Goal: Navigation & Orientation: Find specific page/section

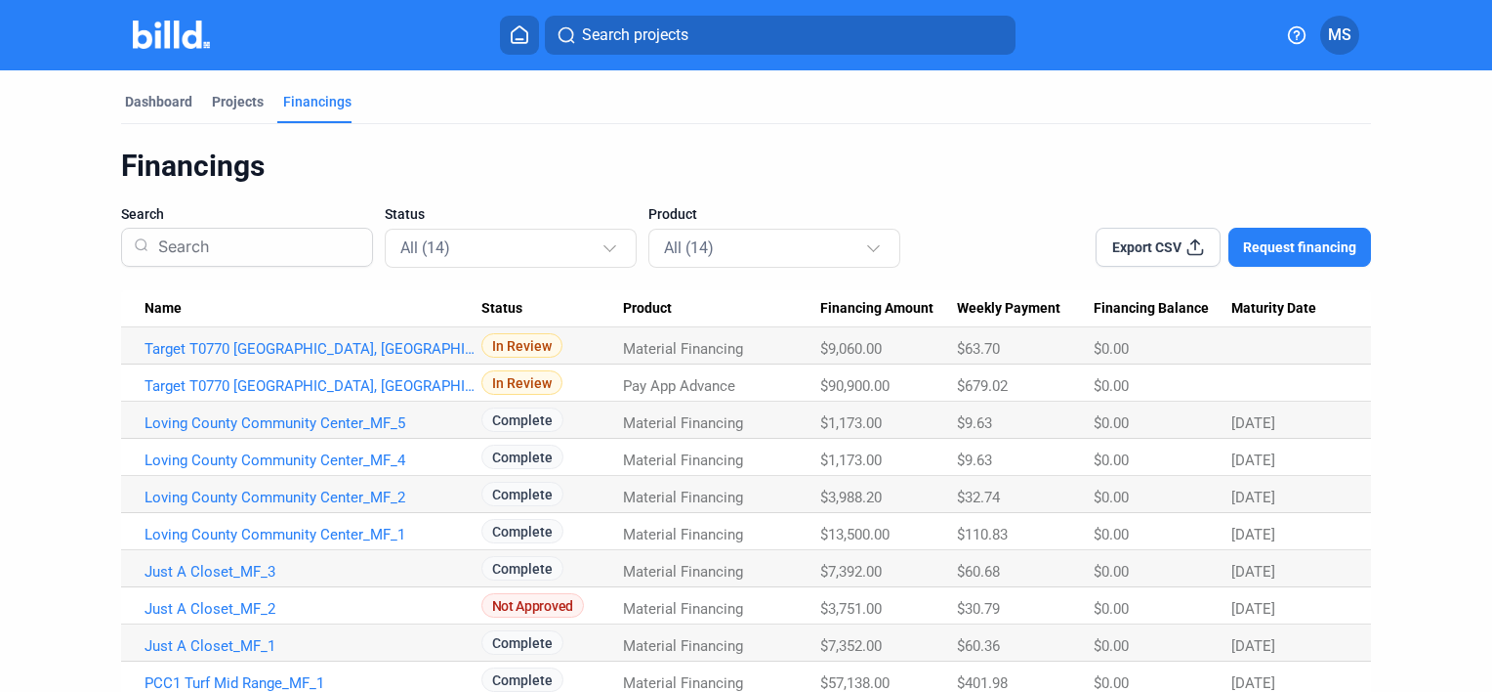
click at [512, 27] on icon at bounding box center [520, 34] width 20 height 19
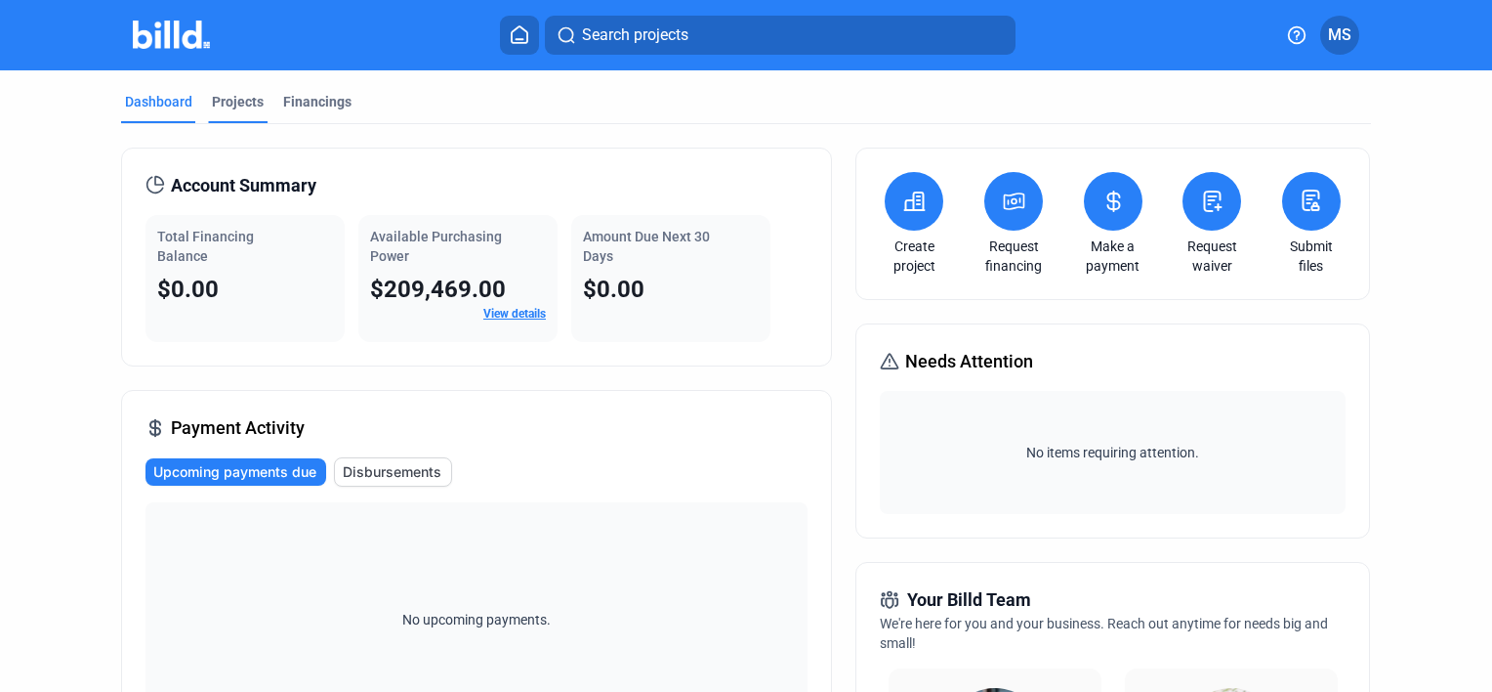
click at [244, 103] on div "Projects" at bounding box center [238, 102] width 52 height 20
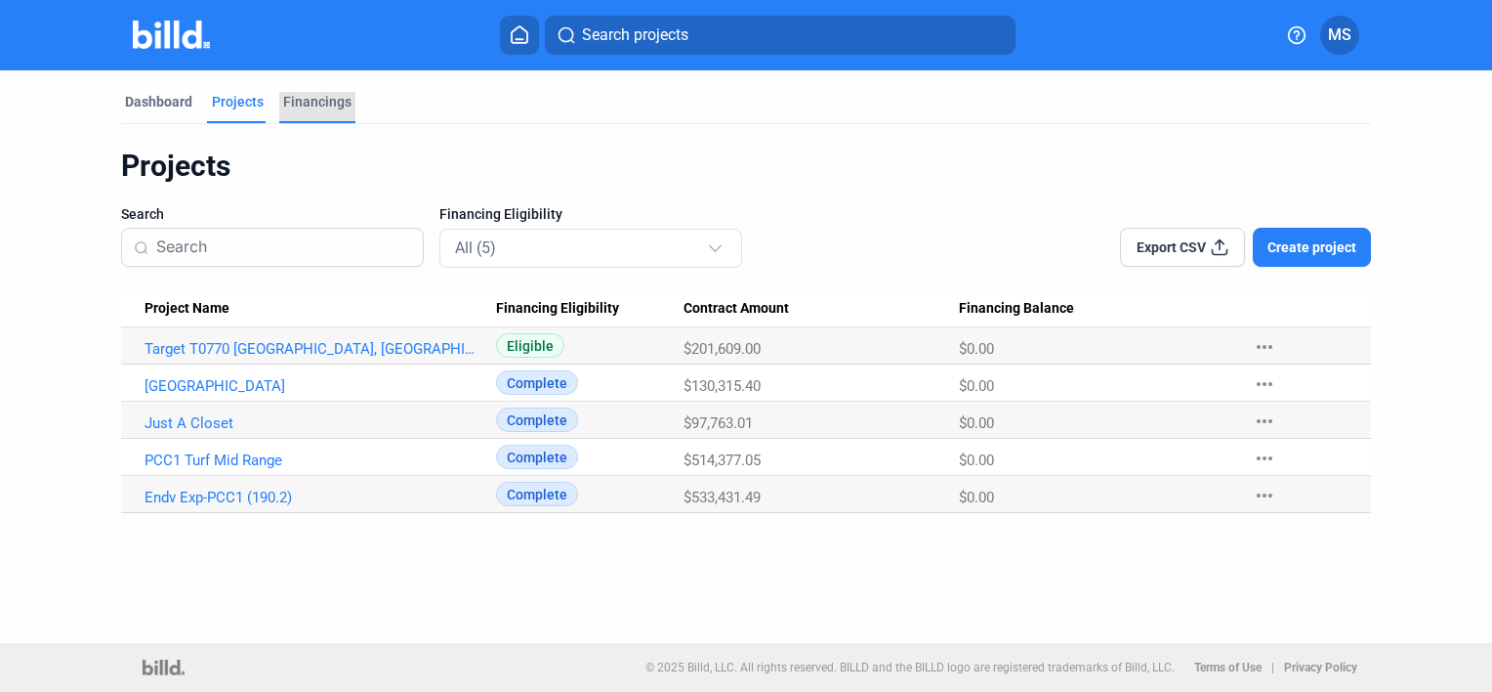
click at [316, 101] on div "Financings" at bounding box center [317, 102] width 68 height 20
